Goal: Information Seeking & Learning: Learn about a topic

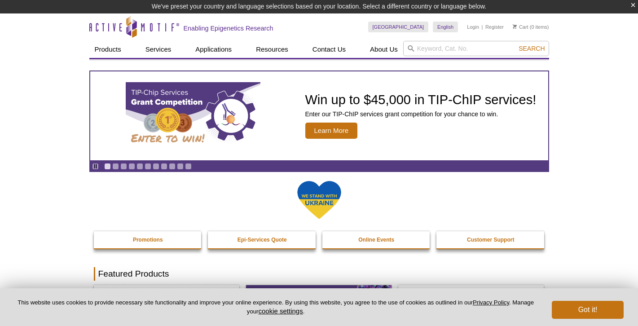
drag, startPoint x: 0, startPoint y: 0, endPoint x: 575, endPoint y: 308, distance: 652.7
click at [577, 308] on button "Got it!" at bounding box center [587, 310] width 72 height 18
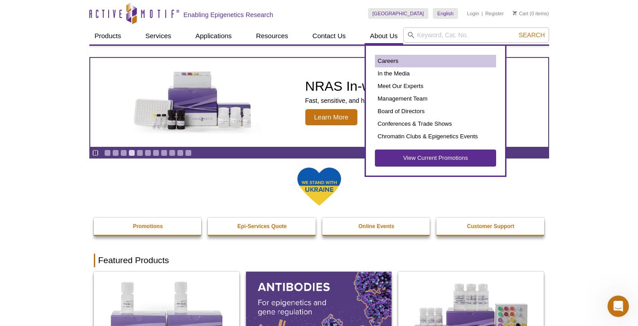
click at [390, 62] on link "Careers" at bounding box center [435, 61] width 121 height 13
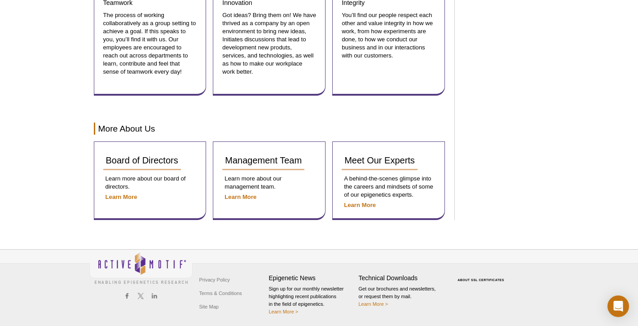
scroll to position [1089, 0]
click at [245, 197] on strong "Learn More" at bounding box center [240, 197] width 32 height 7
click at [362, 208] on div "Meet Our Experts A behind-the-scenes glimpse into the careers and mindsets of s…" at bounding box center [388, 181] width 113 height 79
click at [359, 202] on strong "Learn More" at bounding box center [360, 205] width 32 height 7
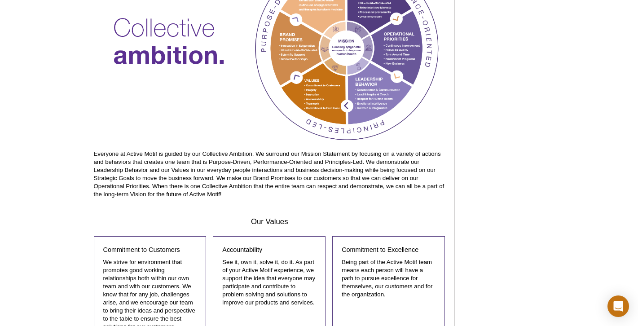
scroll to position [569, 0]
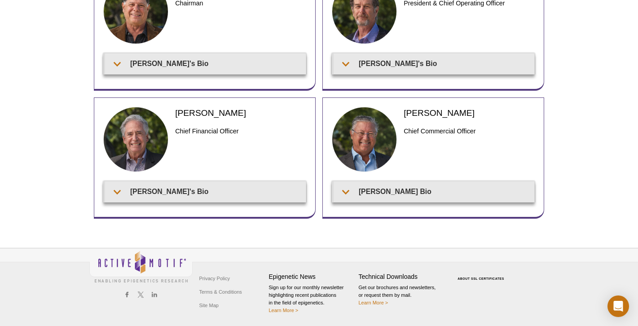
scroll to position [102, 0]
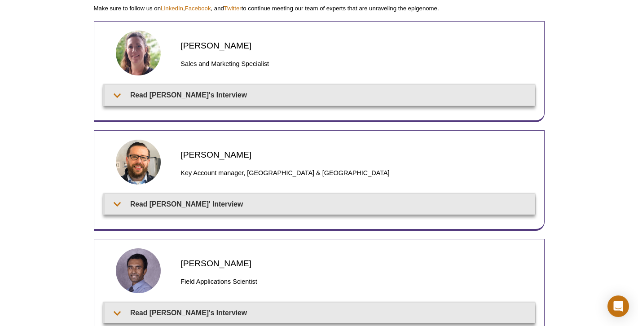
scroll to position [96, 0]
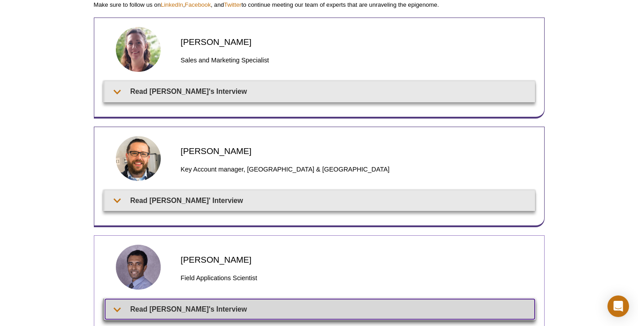
click at [114, 303] on summary "Read Rwik's Interview" at bounding box center [319, 309] width 429 height 20
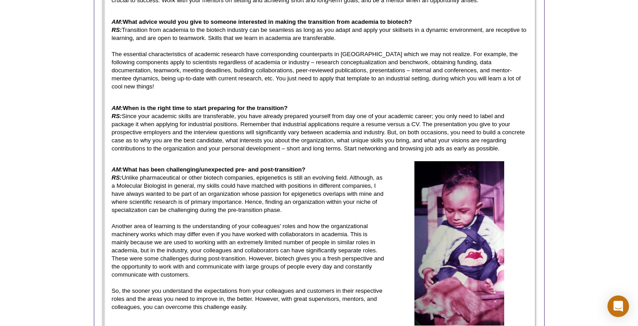
scroll to position [878, 0]
